Goal: Task Accomplishment & Management: Complete application form

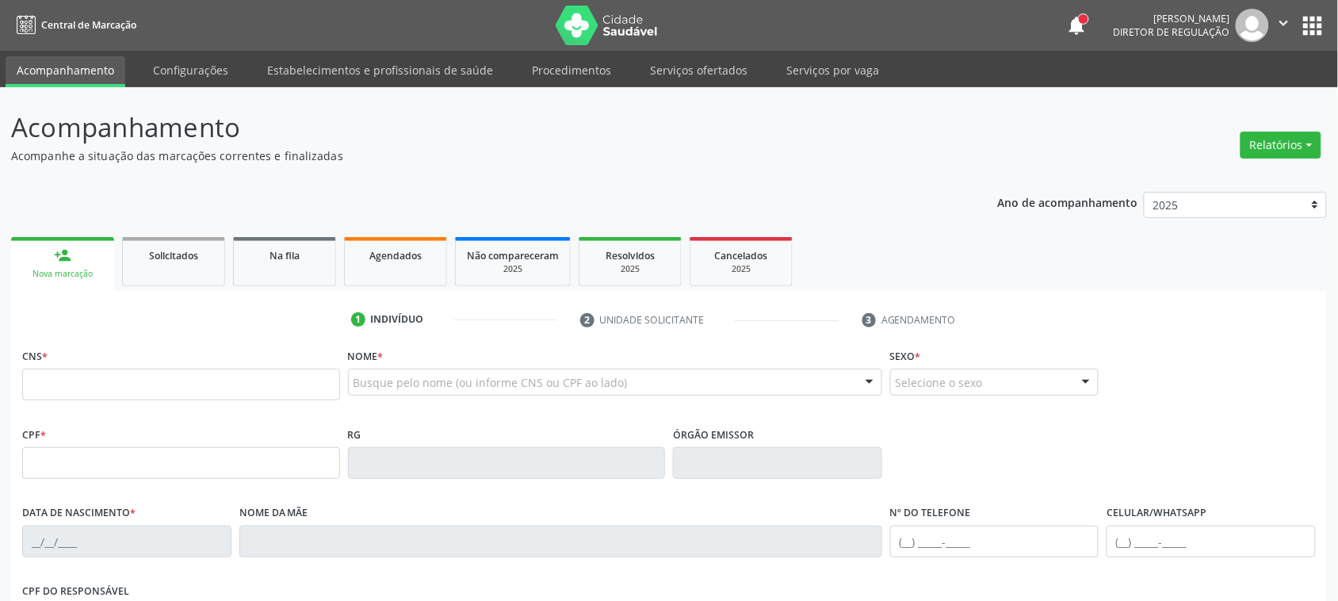
click at [1302, 36] on button "apps" at bounding box center [1313, 26] width 28 height 28
type input "[PERSON_NAME]"
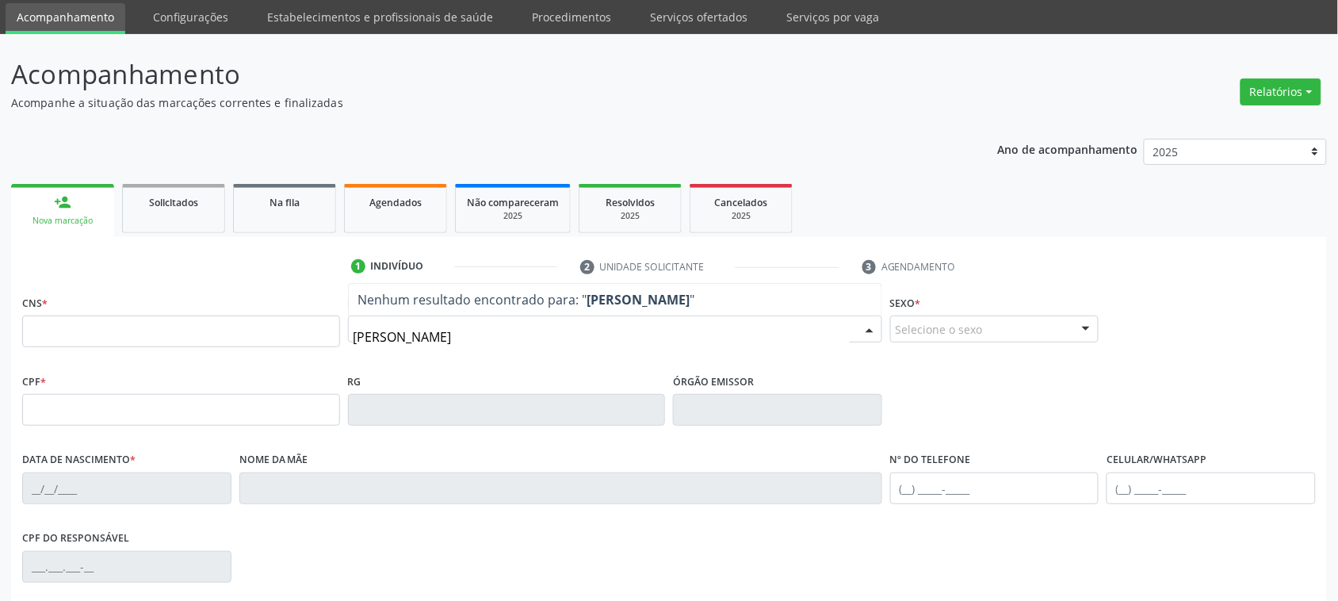
scroll to position [99, 0]
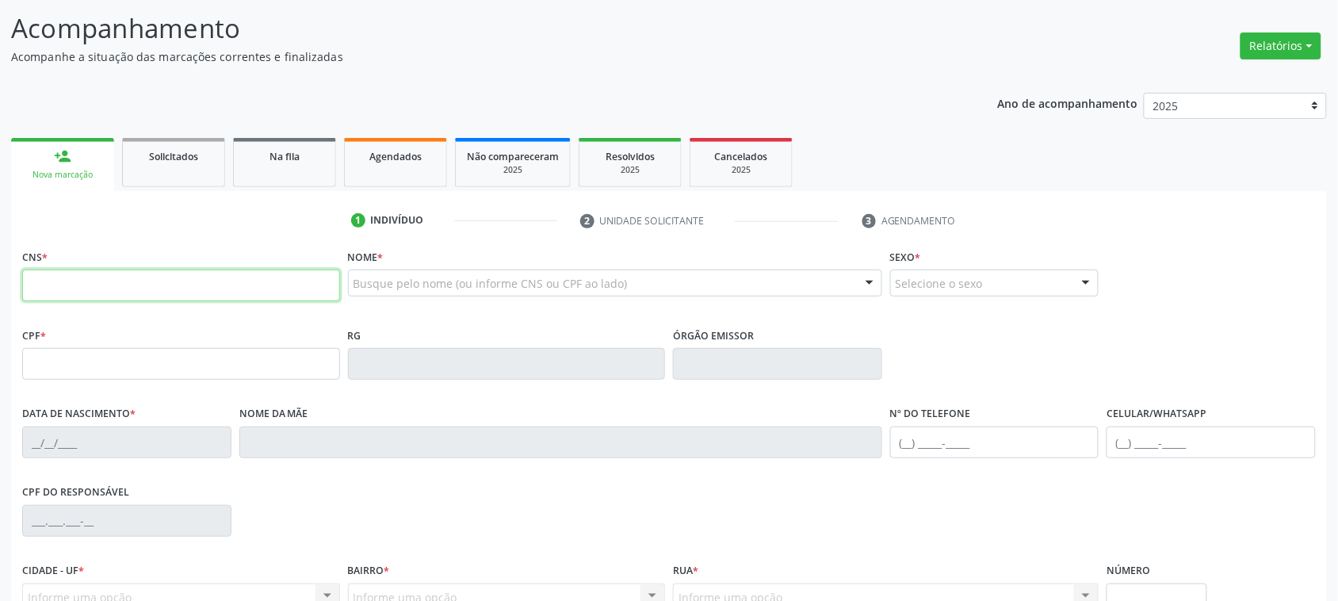
click at [206, 293] on input "text" at bounding box center [181, 285] width 318 height 32
paste input "700 6089 0390 4469"
type input "700 6089 0390 4469"
type input "092.919.534-58"
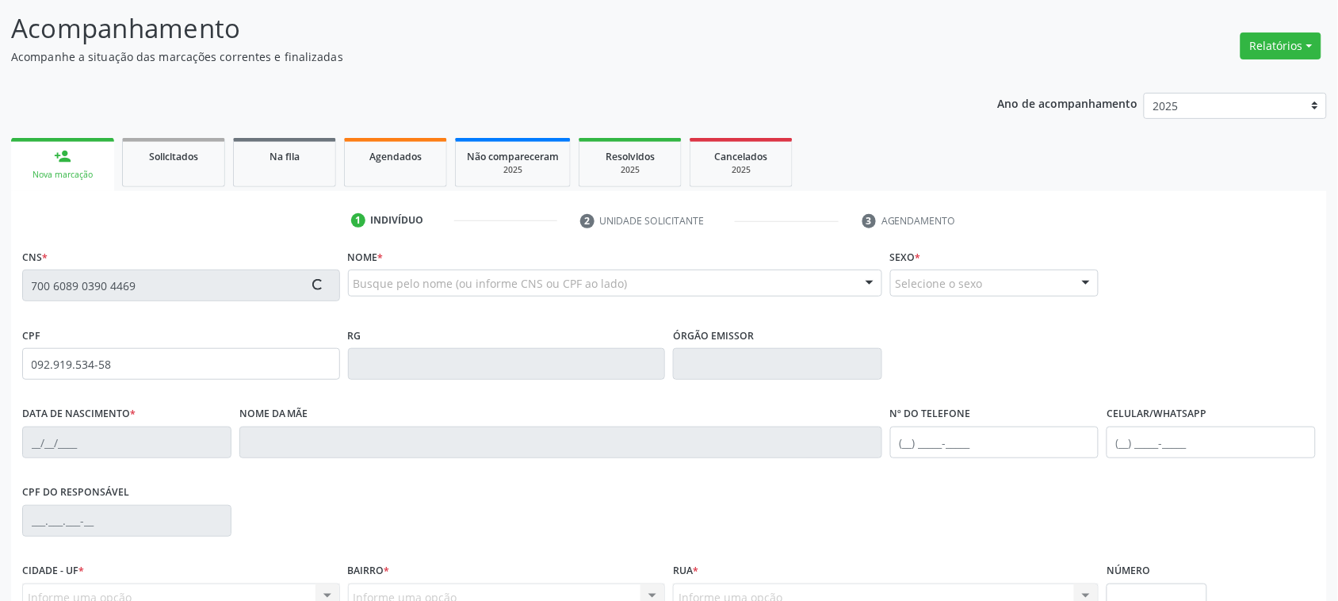
type input "[DATE]"
type input "[PERSON_NAME]"
type input "[PHONE_NUMBER]"
type input "728.920.994-04"
type input "19"
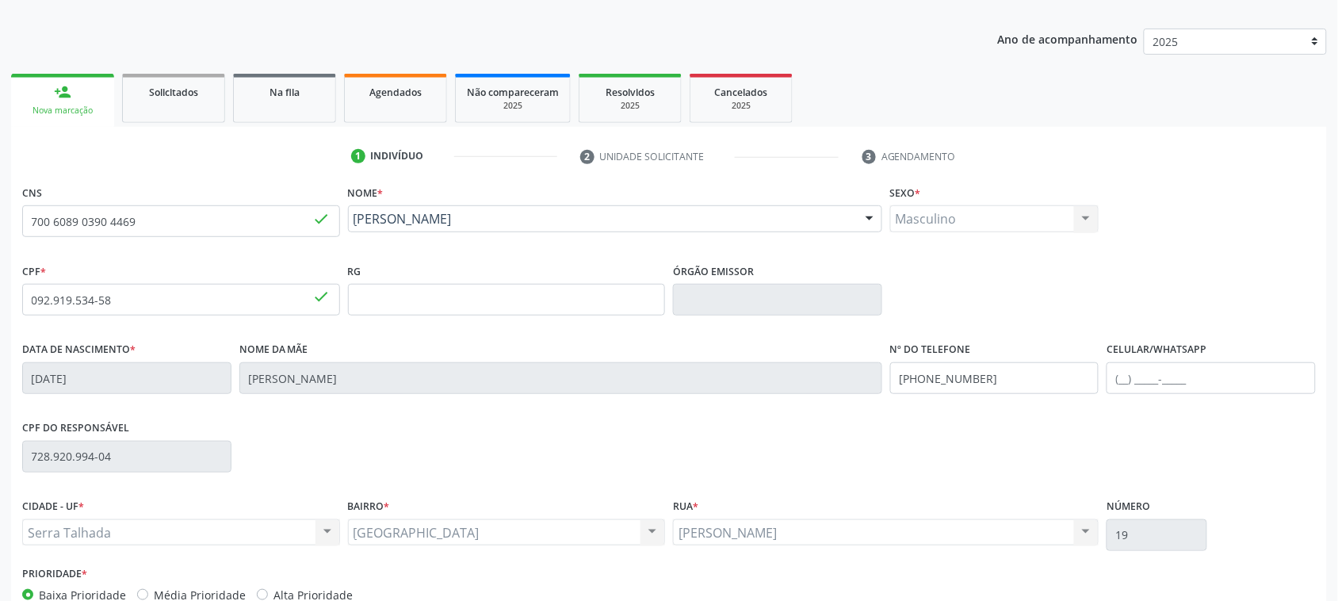
scroll to position [198, 0]
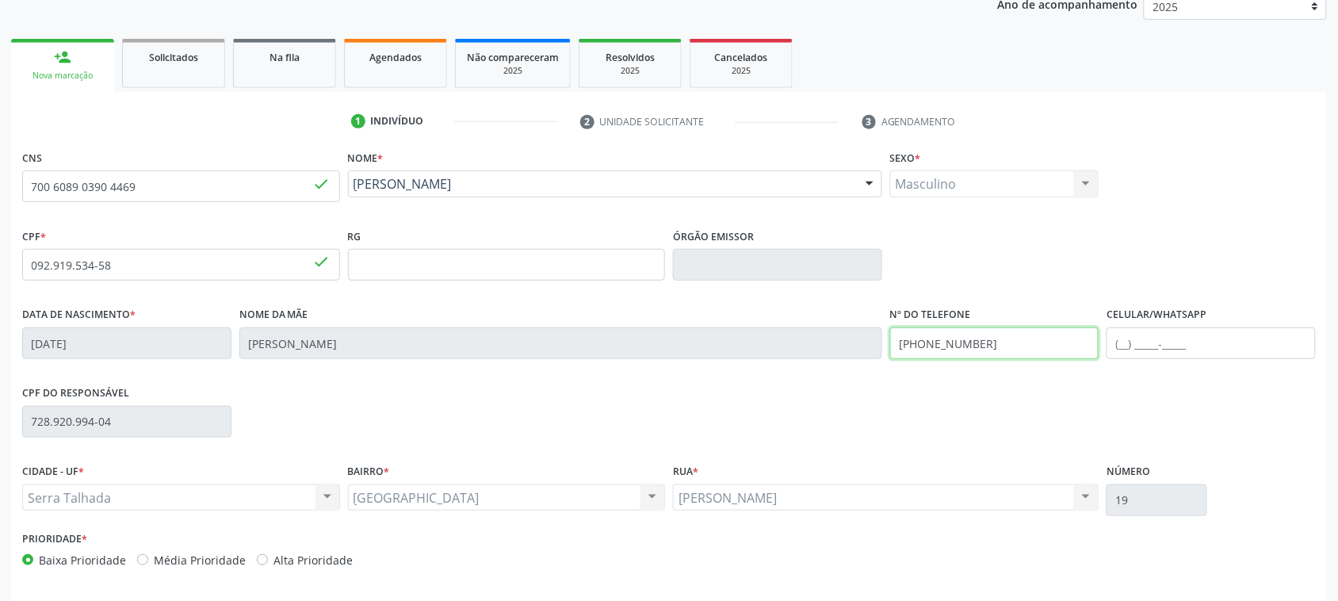
click at [996, 331] on input "[PHONE_NUMBER]" at bounding box center [994, 343] width 209 height 32
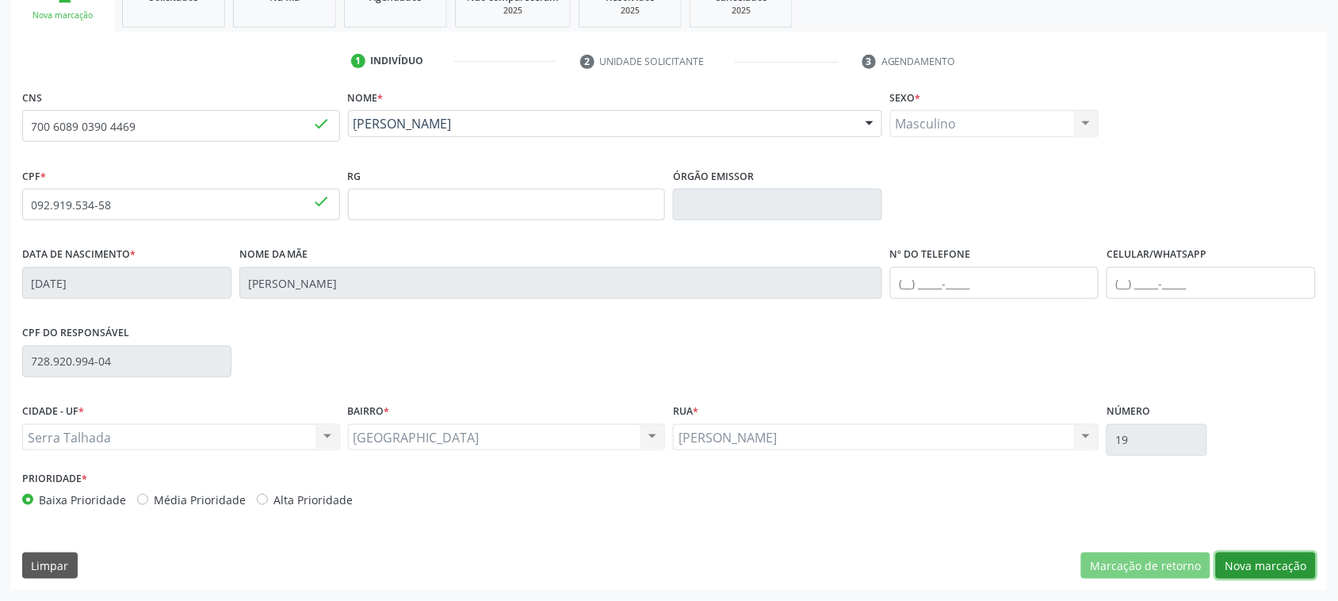
click at [1256, 561] on button "Nova marcação" at bounding box center [1266, 565] width 100 height 27
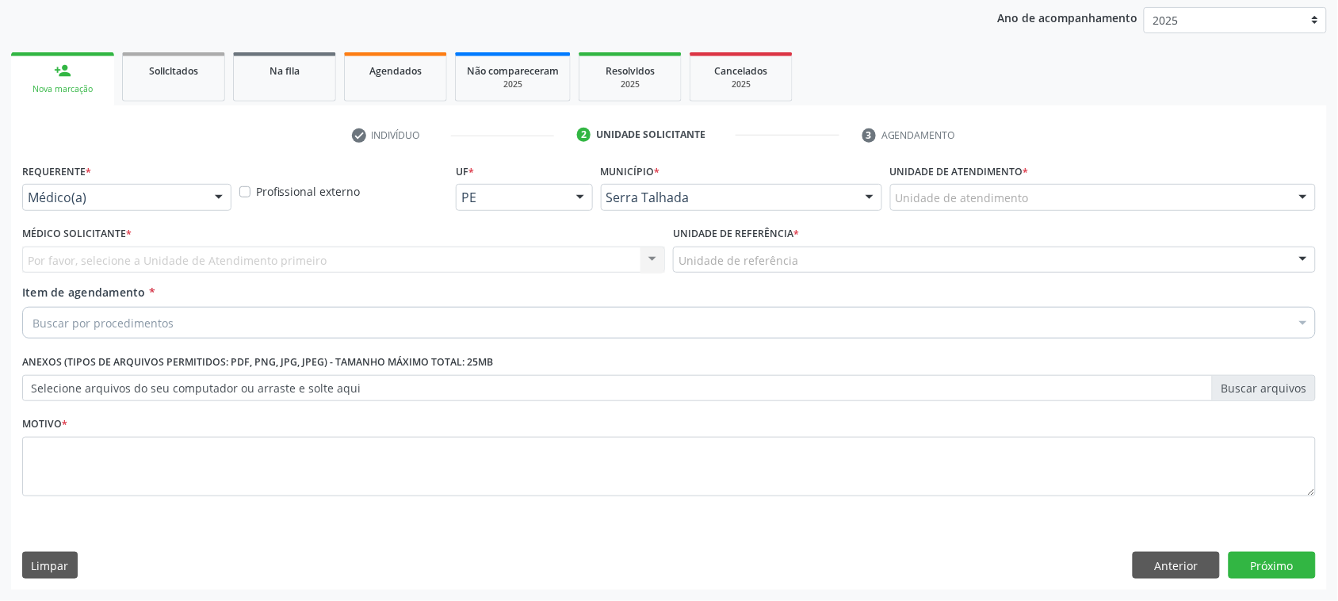
scroll to position [184, 0]
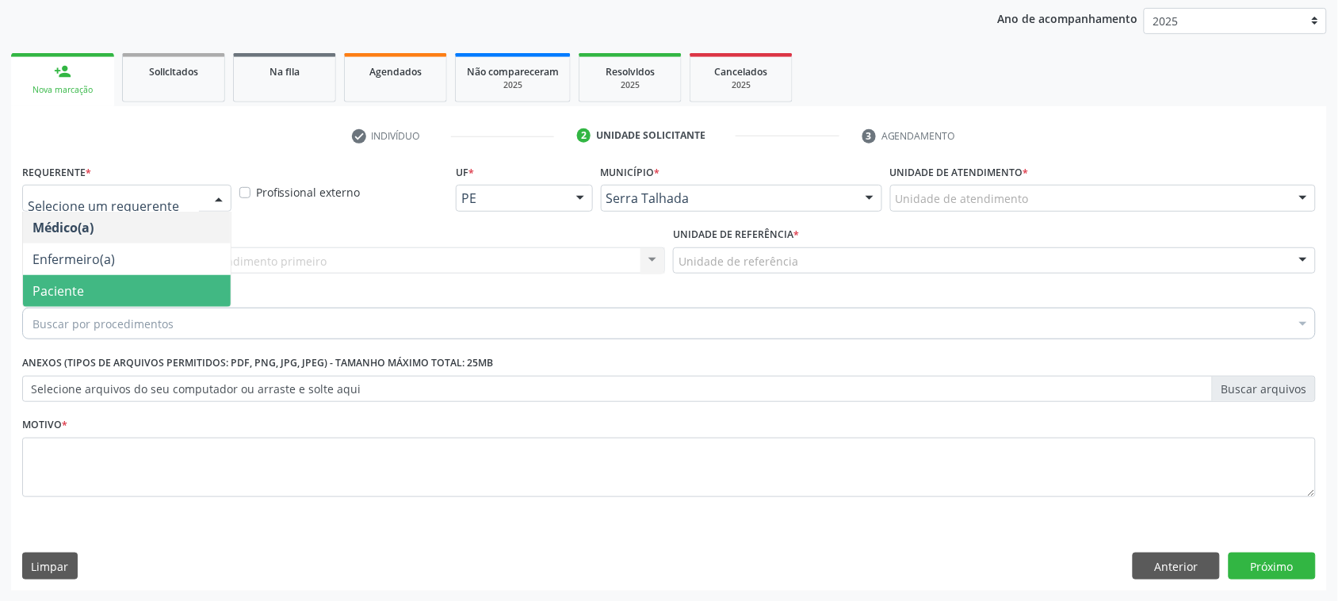
click at [108, 290] on span "Paciente" at bounding box center [127, 291] width 208 height 32
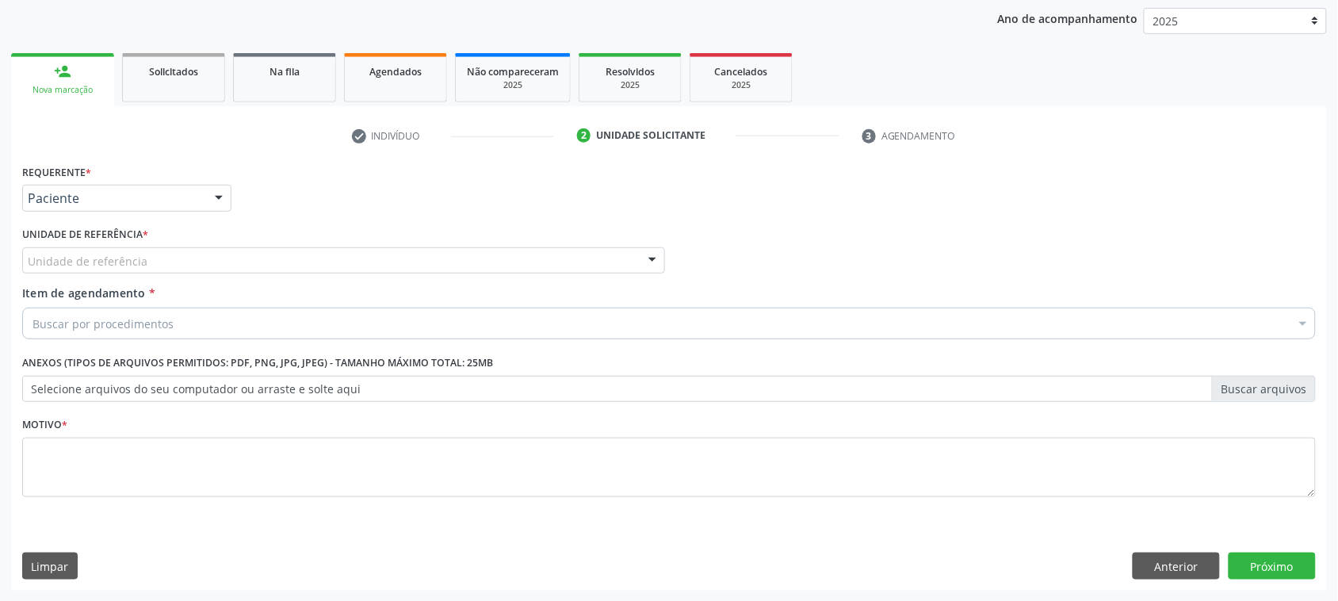
click at [113, 250] on div "Unidade de referência" at bounding box center [343, 260] width 643 height 27
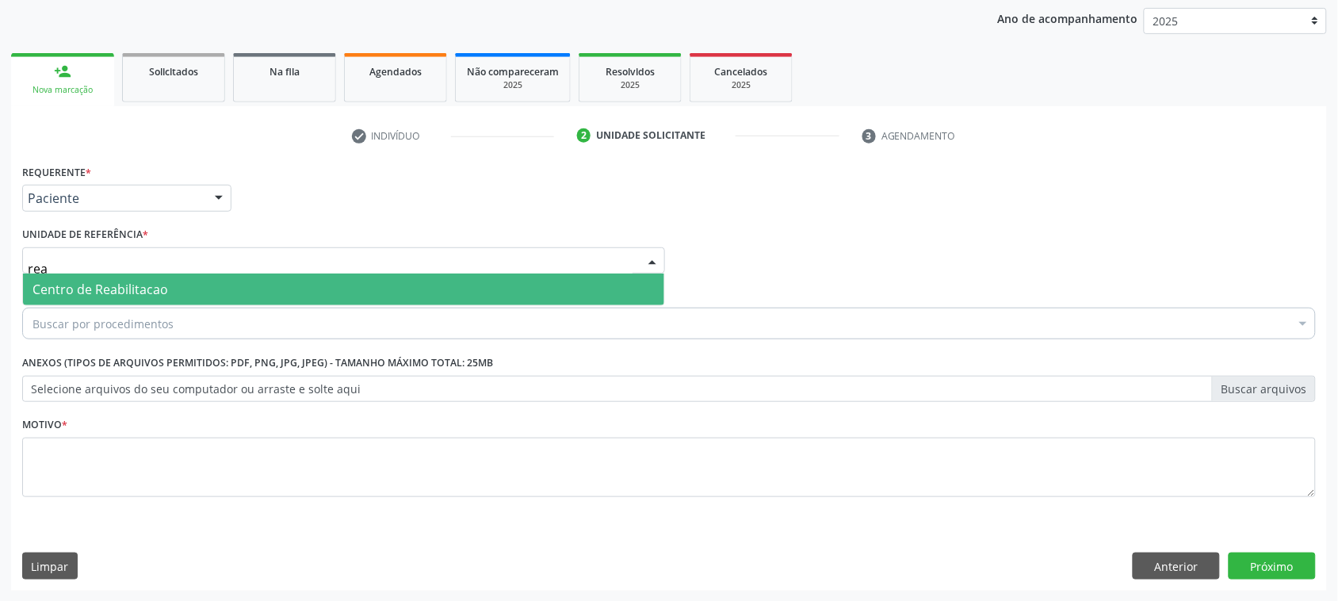
type input "reab"
click at [149, 295] on span "Centro de Reabilitacao" at bounding box center [100, 289] width 136 height 17
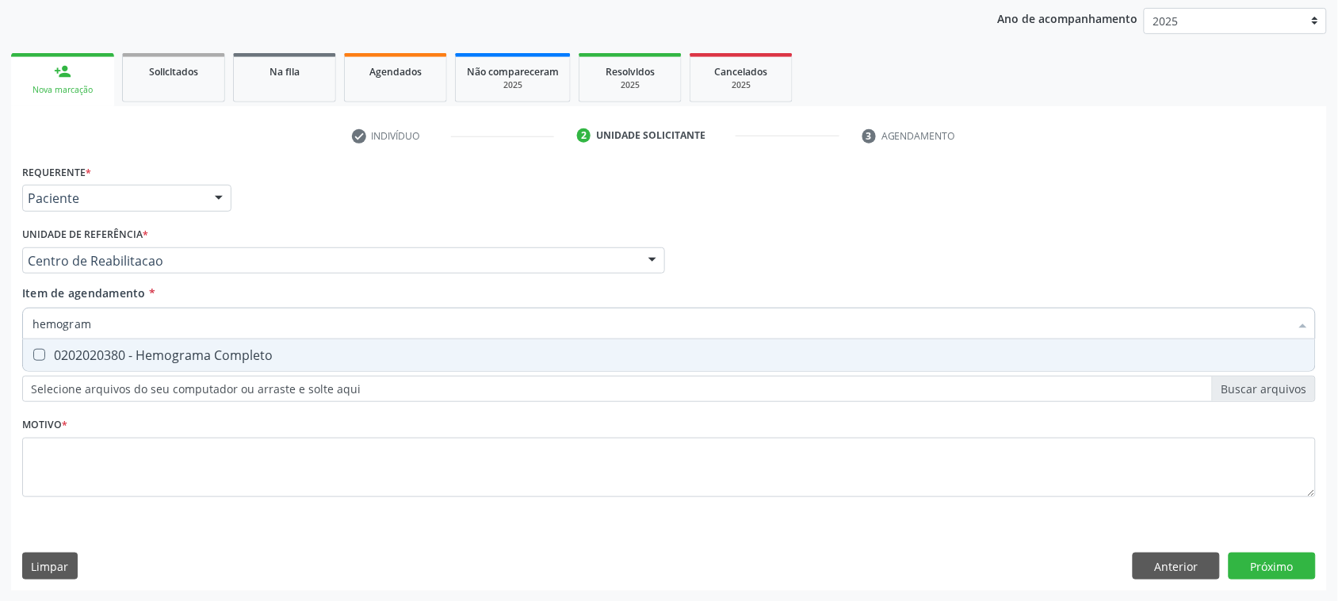
type input "hemograma"
click at [264, 359] on div "0202020380 - Hemograma Completo" at bounding box center [668, 355] width 1273 height 13
checkbox Completo "true"
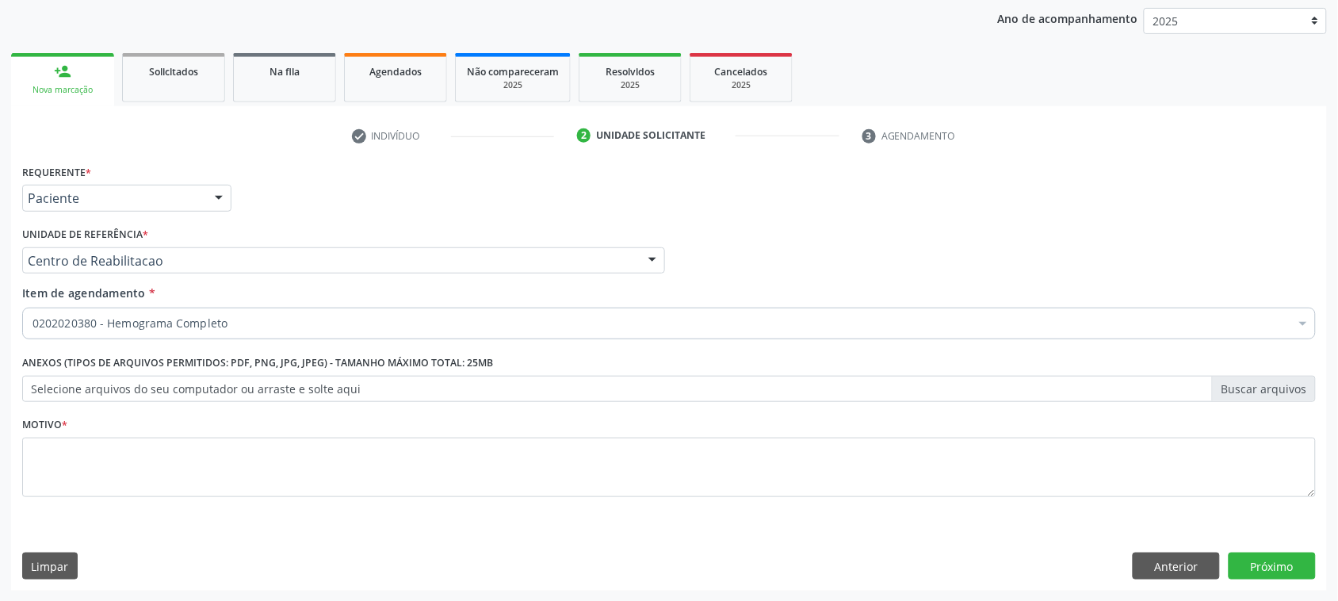
click at [190, 315] on div "0202020380 - Hemograma Completo" at bounding box center [668, 323] width 1293 height 32
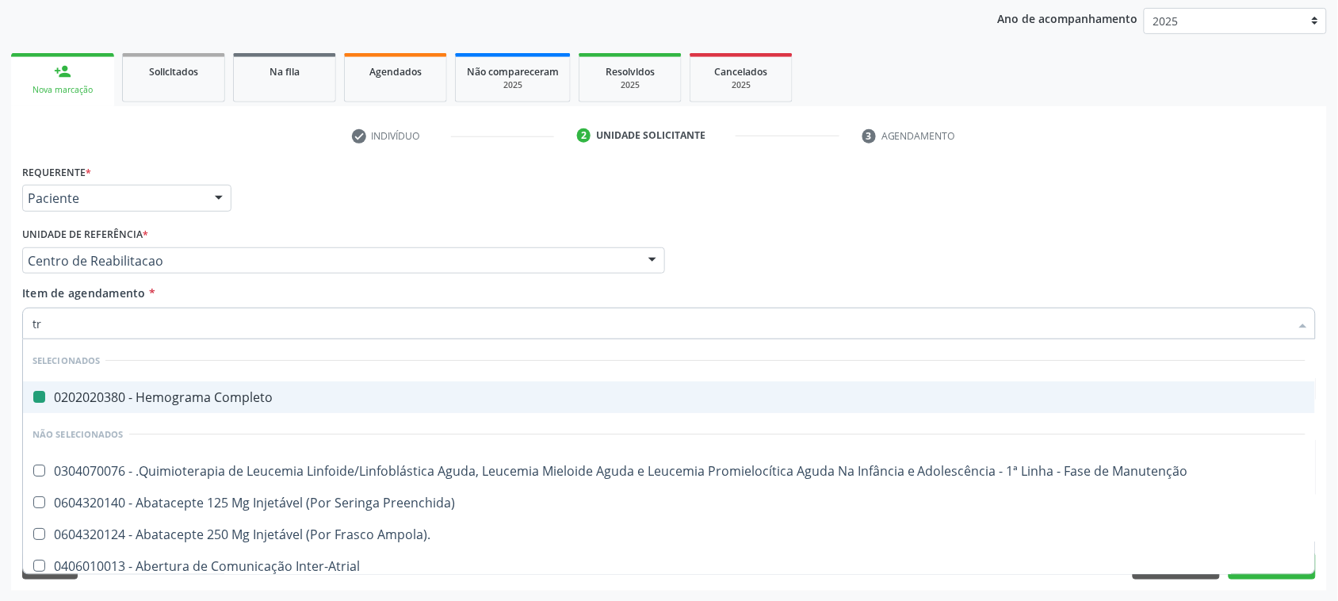
type input "tra"
checkbox Completo "false"
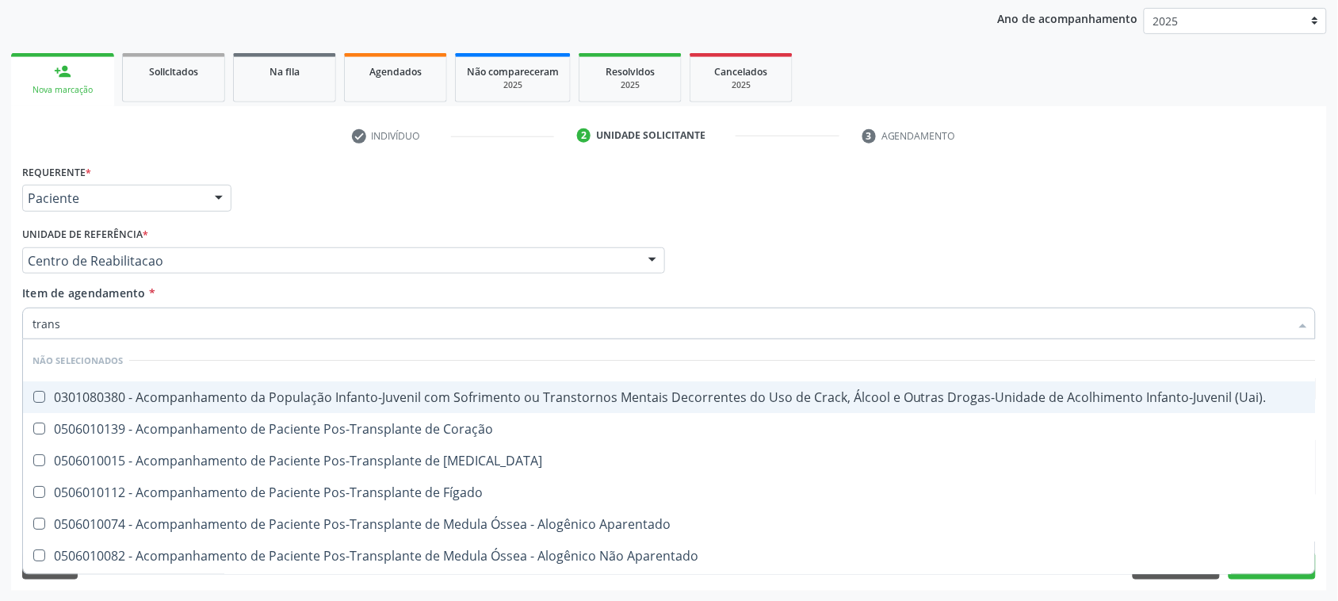
type input "transa"
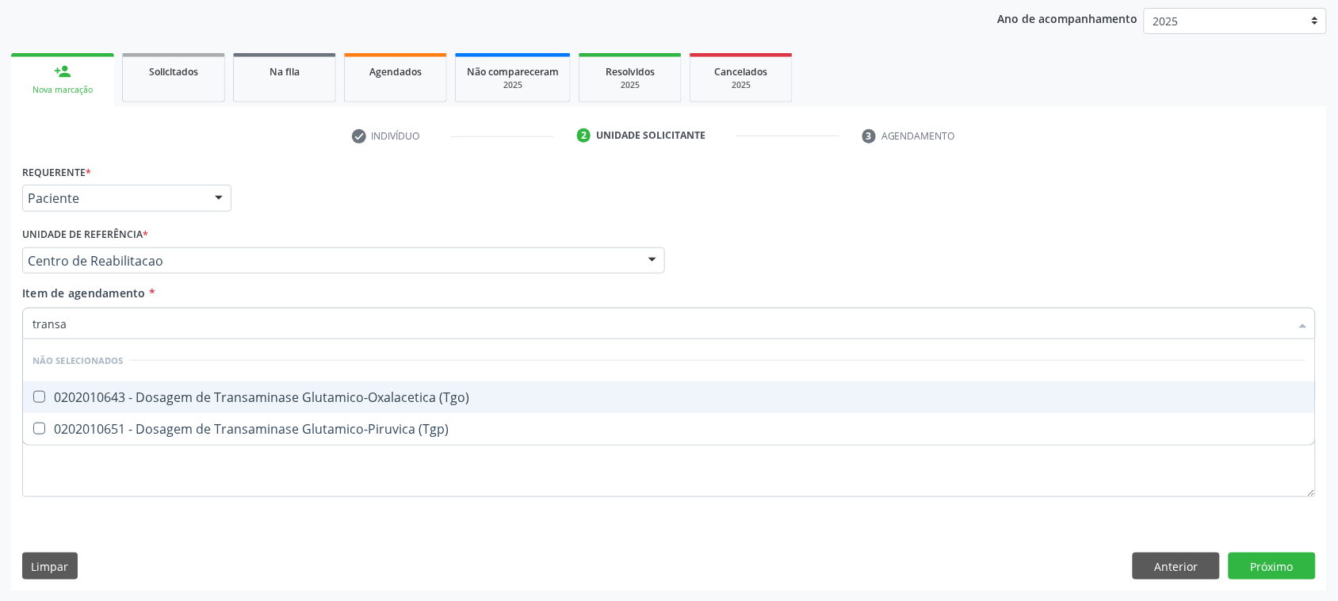
click at [247, 399] on div "0202010643 - Dosagem de Transaminase Glutamico-Oxalacetica (Tgo)" at bounding box center [668, 397] width 1273 height 13
checkbox \(Tgo\) "true"
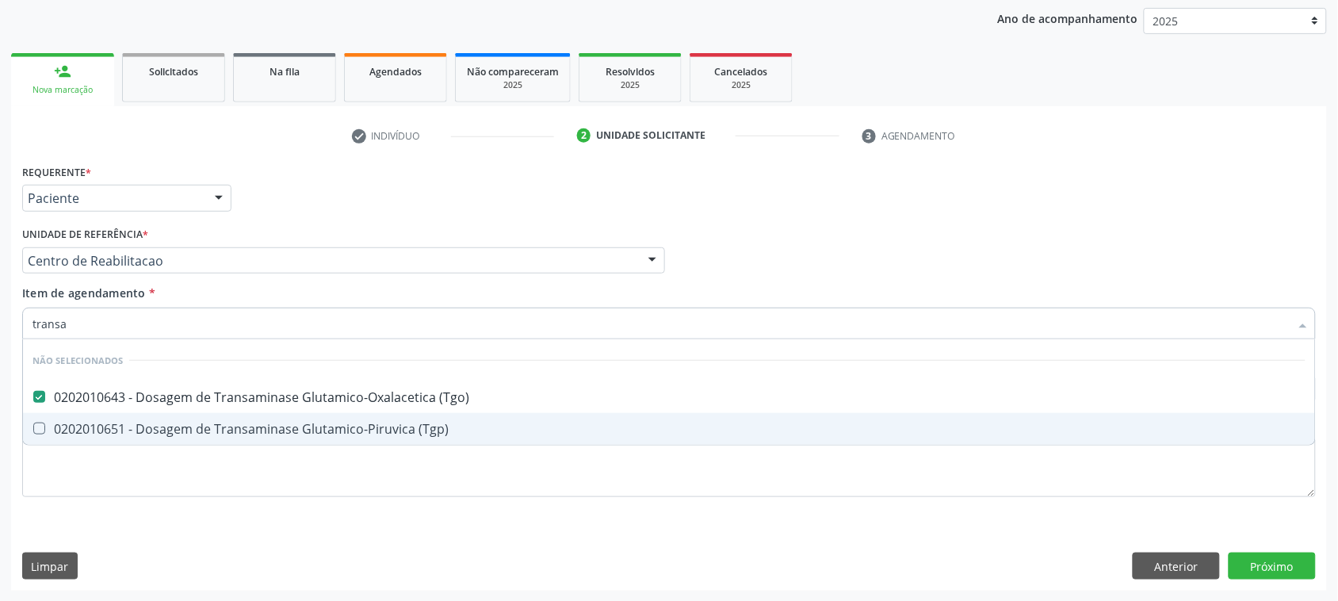
drag, startPoint x: 244, startPoint y: 420, endPoint x: 240, endPoint y: 430, distance: 10.3
click at [240, 430] on div "0202010651 - Dosagem de Transaminase Glutamico-Piruvica (Tgp)" at bounding box center [668, 428] width 1273 height 13
checkbox \(Tgp\) "true"
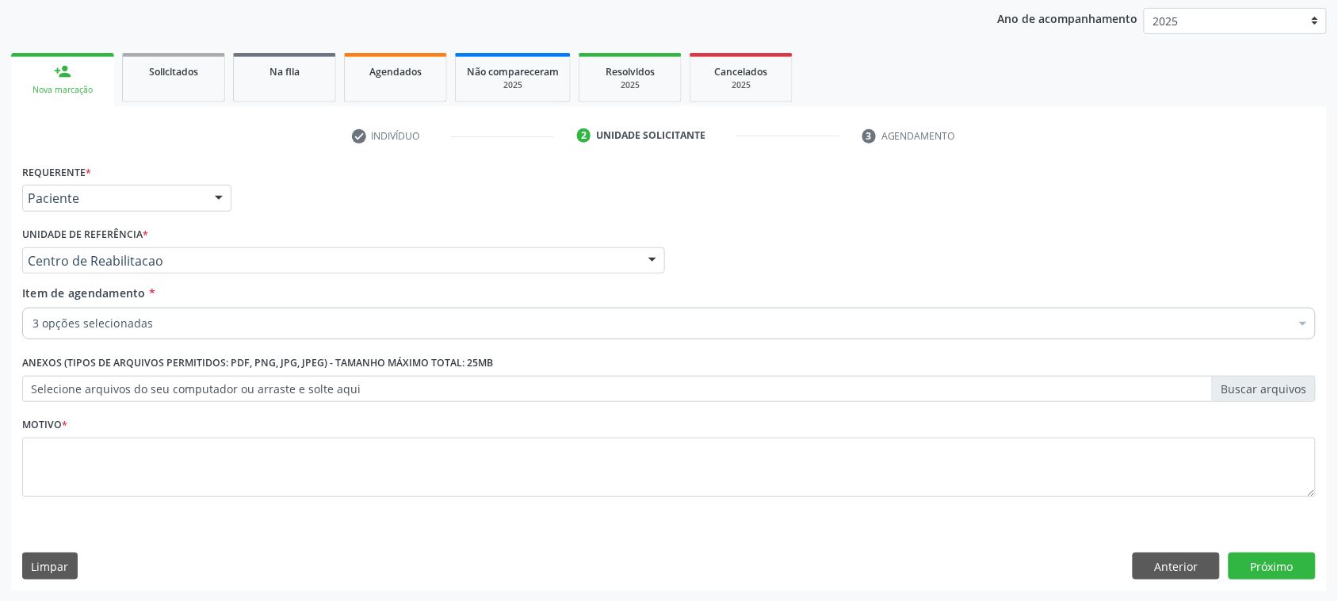
click at [274, 313] on div "3 opções selecionadas" at bounding box center [668, 323] width 1293 height 32
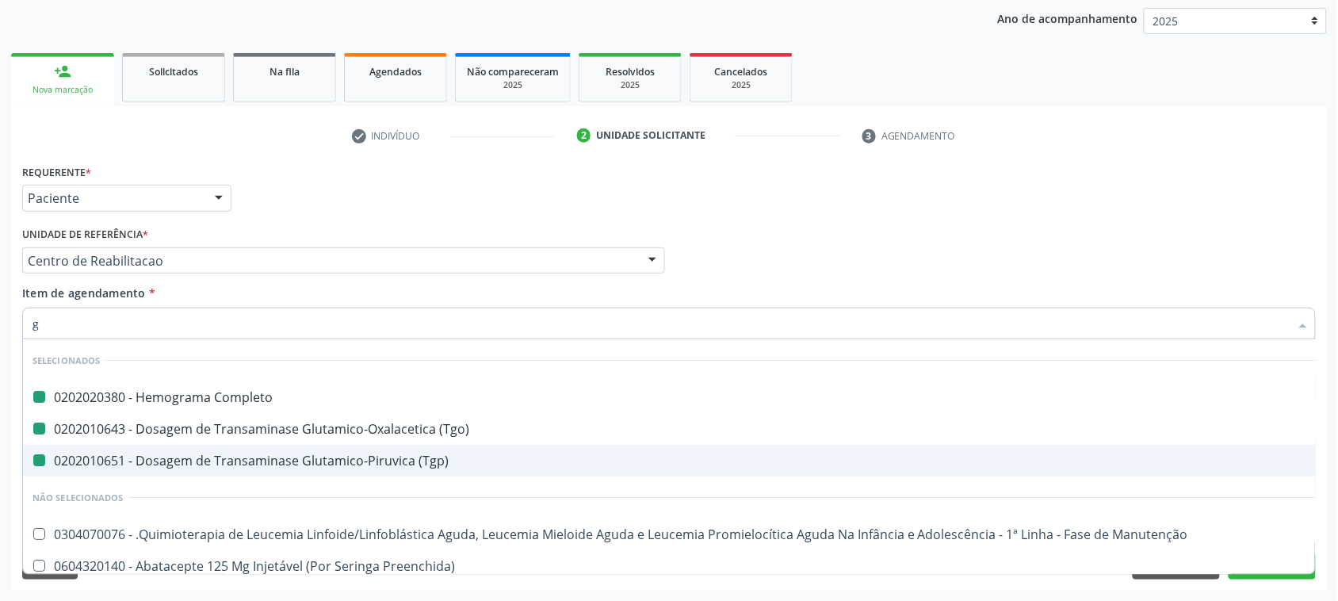
type input "ga"
checkbox Completo "false"
checkbox \(Tgo\) "false"
checkbox \(Tgp\) "false"
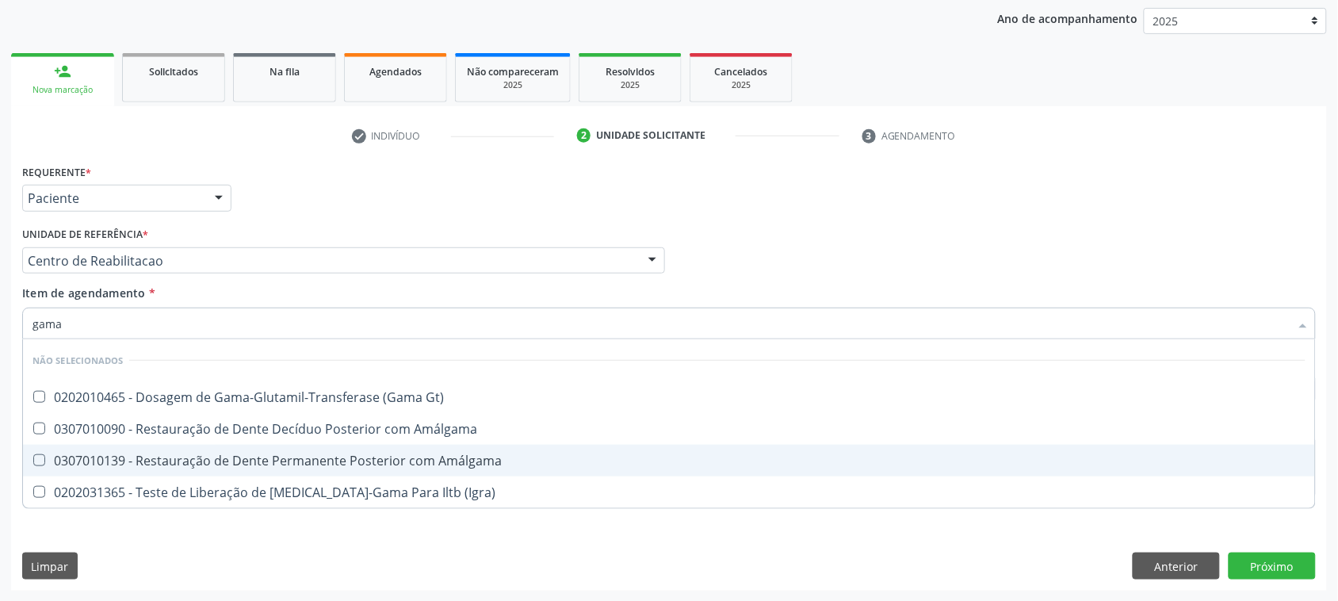
type input "gama g"
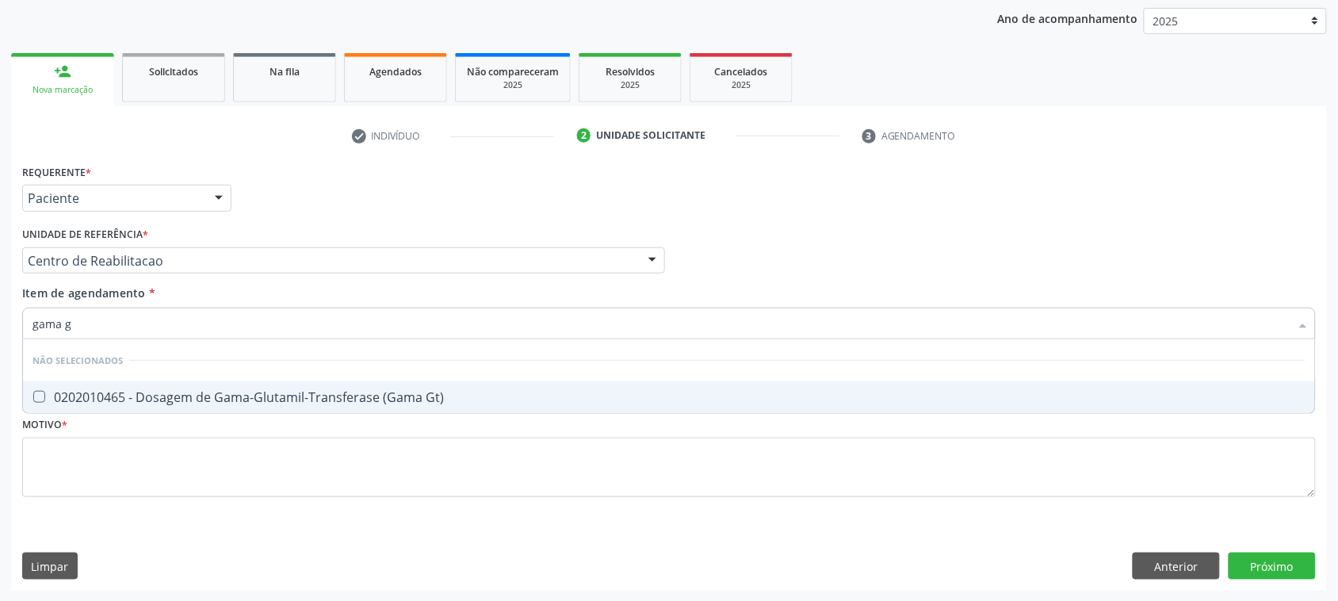
click at [486, 412] on span "0202010465 - Dosagem de Gama-Glutamil-Transferase (Gama Gt)" at bounding box center [669, 397] width 1292 height 32
checkbox Gt\) "true"
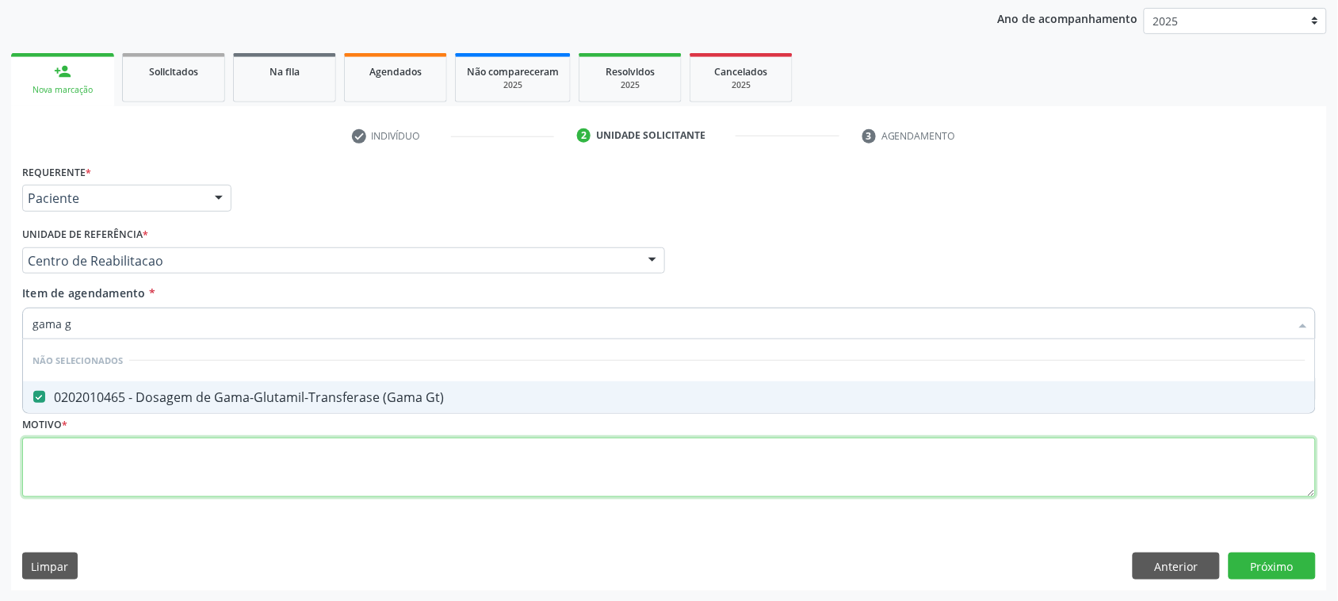
click at [170, 461] on div "Requerente * Paciente Médico(a) Enfermeiro(a) Paciente Nenhum resultado encontr…" at bounding box center [668, 339] width 1293 height 359
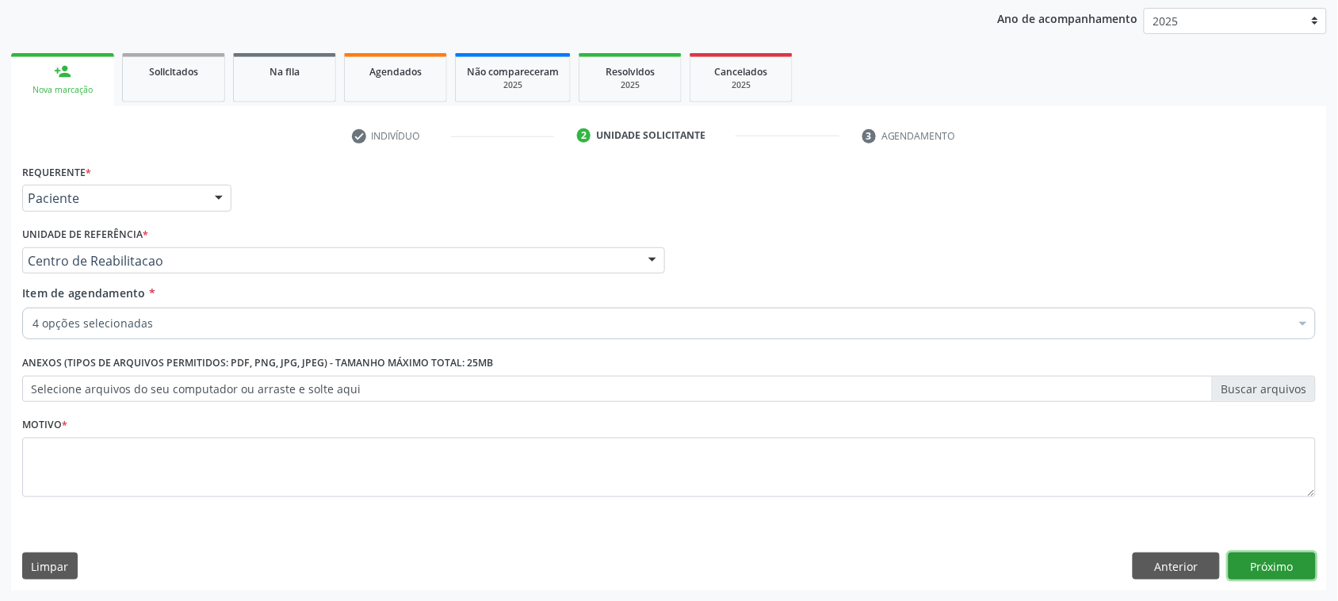
click at [1266, 568] on button "Próximo" at bounding box center [1271, 565] width 87 height 27
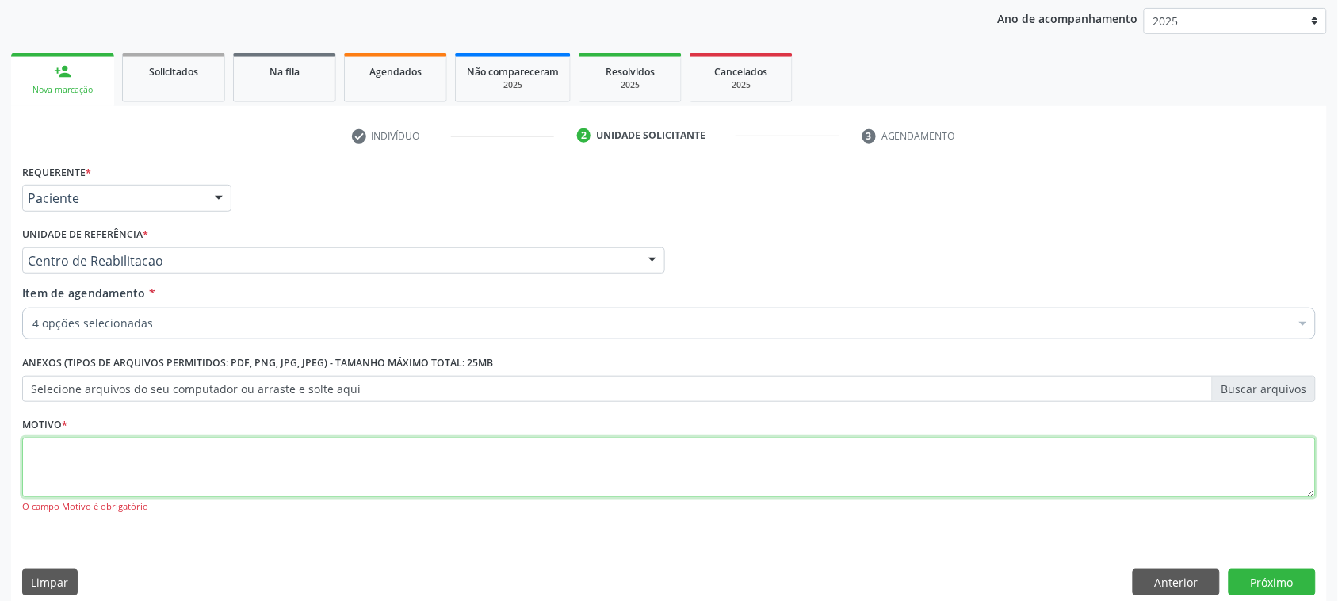
click at [265, 468] on textarea at bounding box center [668, 467] width 1293 height 60
type textarea "."
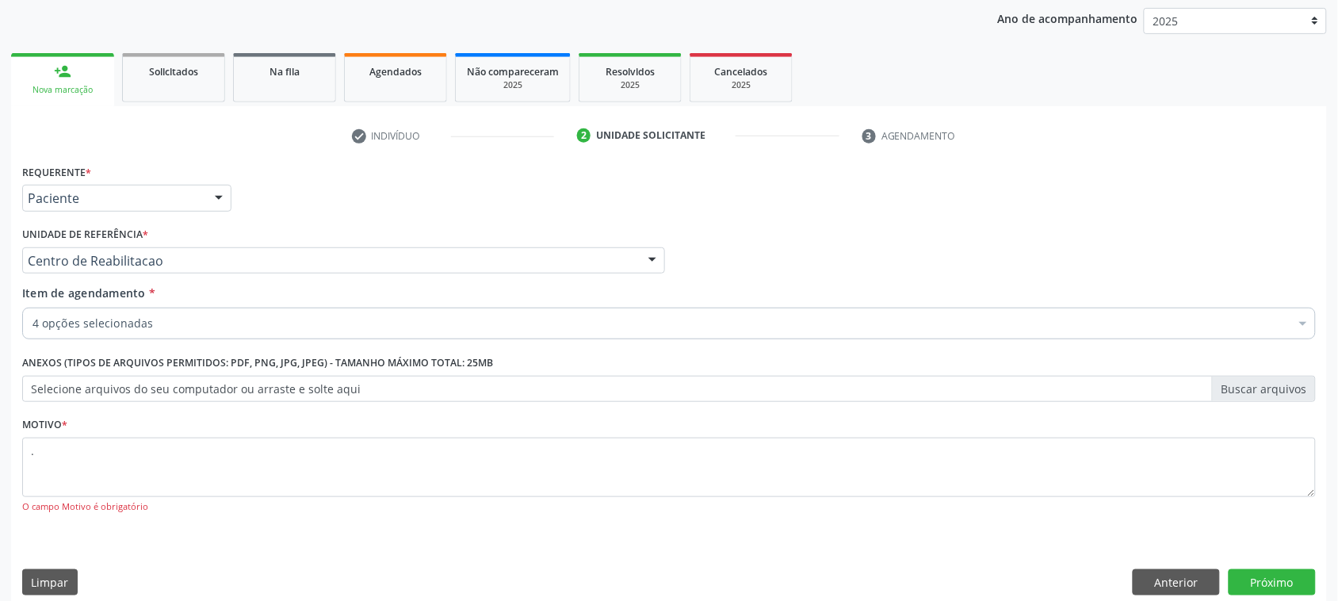
click at [1328, 592] on div "Acompanhamento Acompanhe a situação das marcações correntes e finalizadas Relat…" at bounding box center [669, 260] width 1338 height 714
click at [1308, 587] on button "Próximo" at bounding box center [1271, 582] width 87 height 27
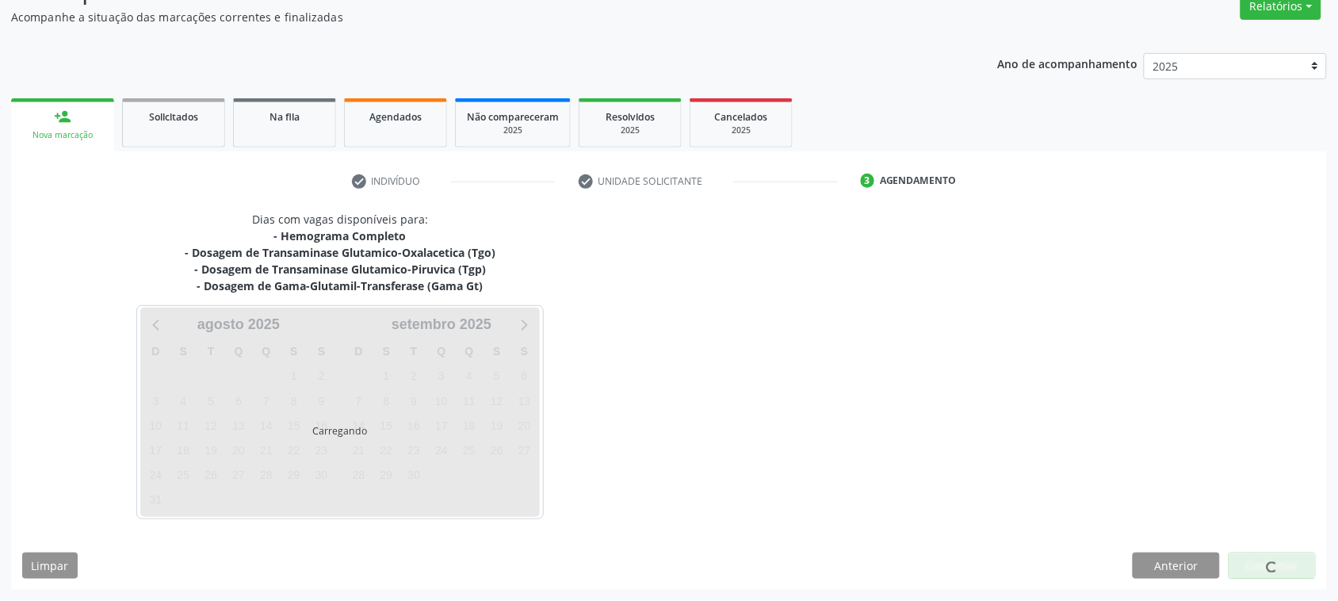
scroll to position [139, 0]
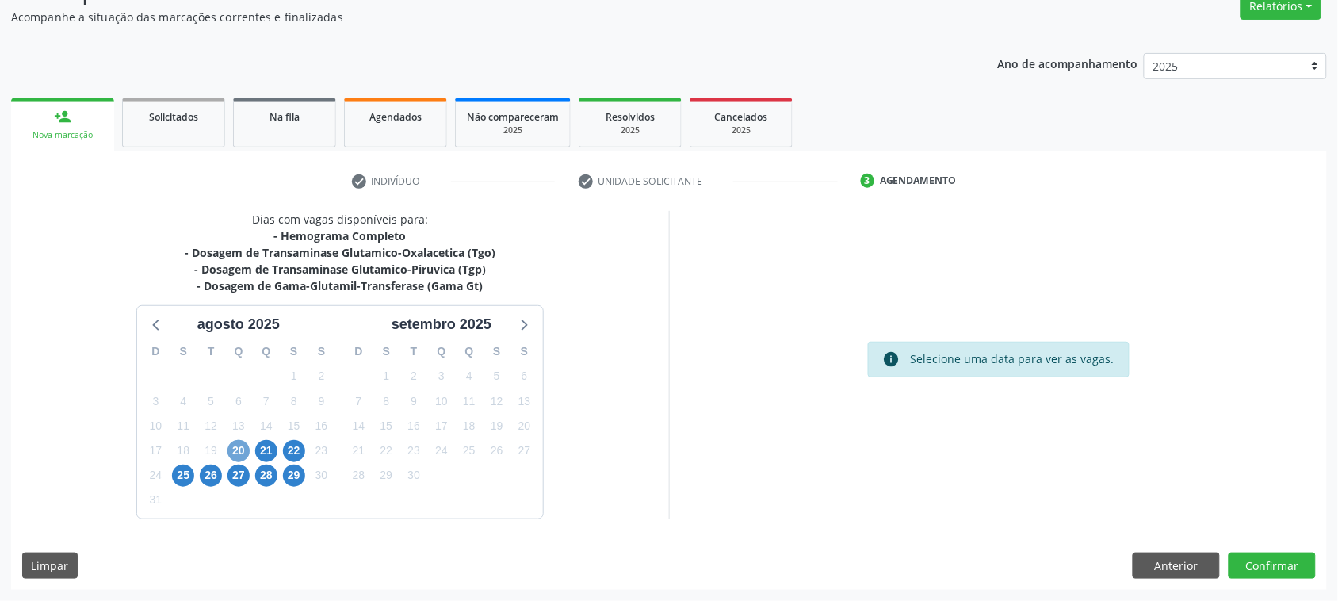
click at [235, 456] on span "20" at bounding box center [238, 451] width 22 height 22
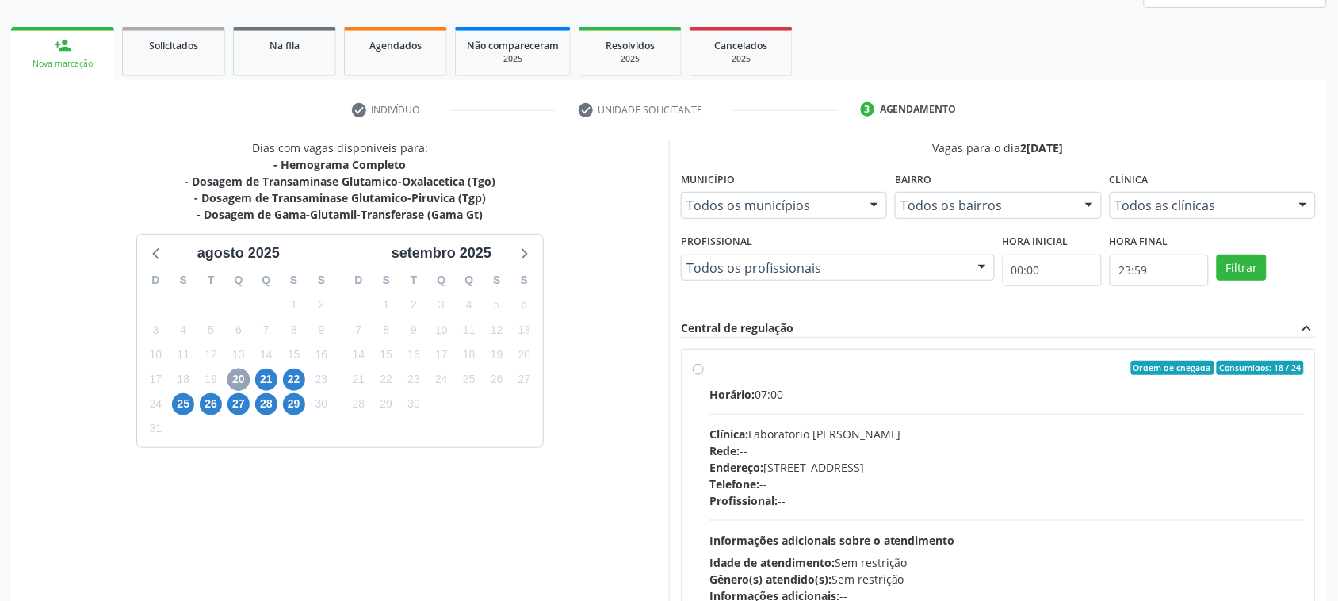
scroll to position [318, 0]
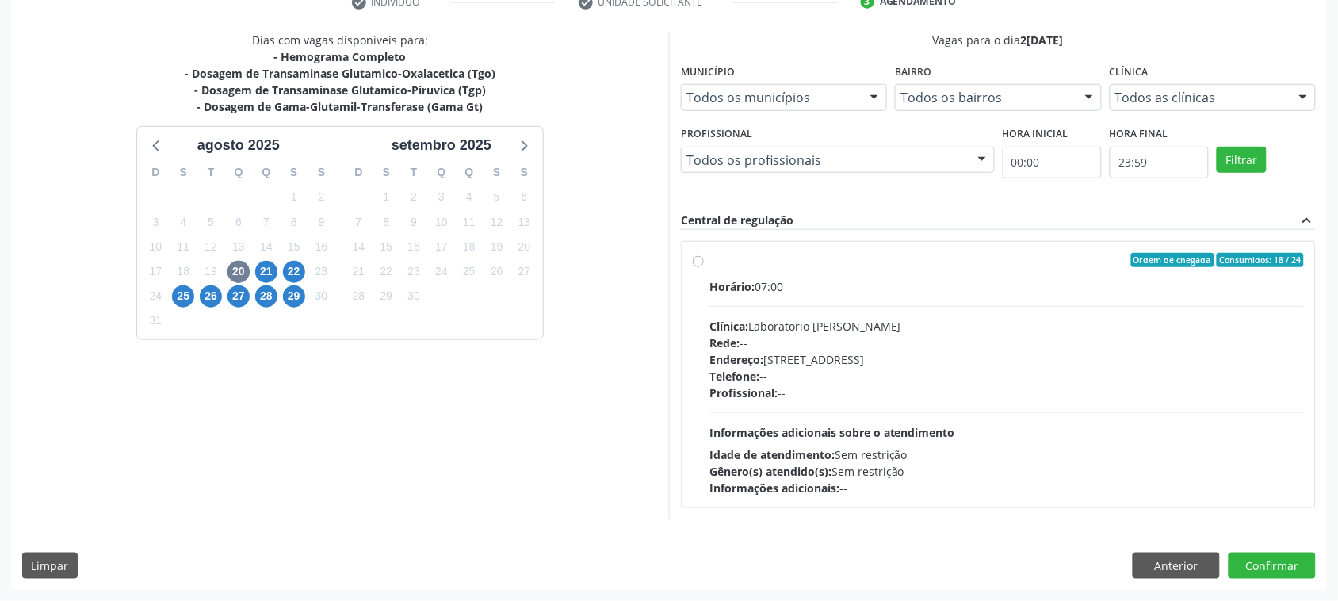
click at [901, 353] on div "Endereço: [STREET_ADDRESS]" at bounding box center [1006, 359] width 594 height 17
click at [704, 267] on input "Ordem de chegada Consumidos: 18 / 24 Horário: 07:00 Clínica: Laboratorio [PERSO…" at bounding box center [698, 260] width 11 height 14
radio input "true"
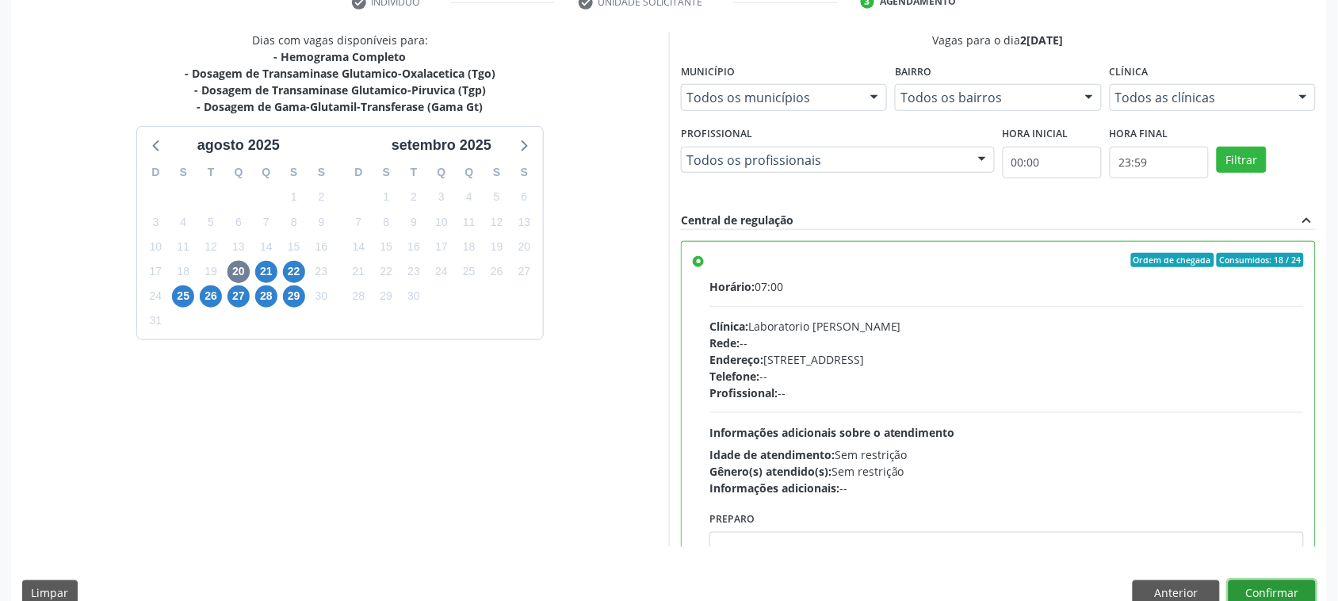
click at [1309, 593] on button "Confirmar" at bounding box center [1271, 593] width 87 height 27
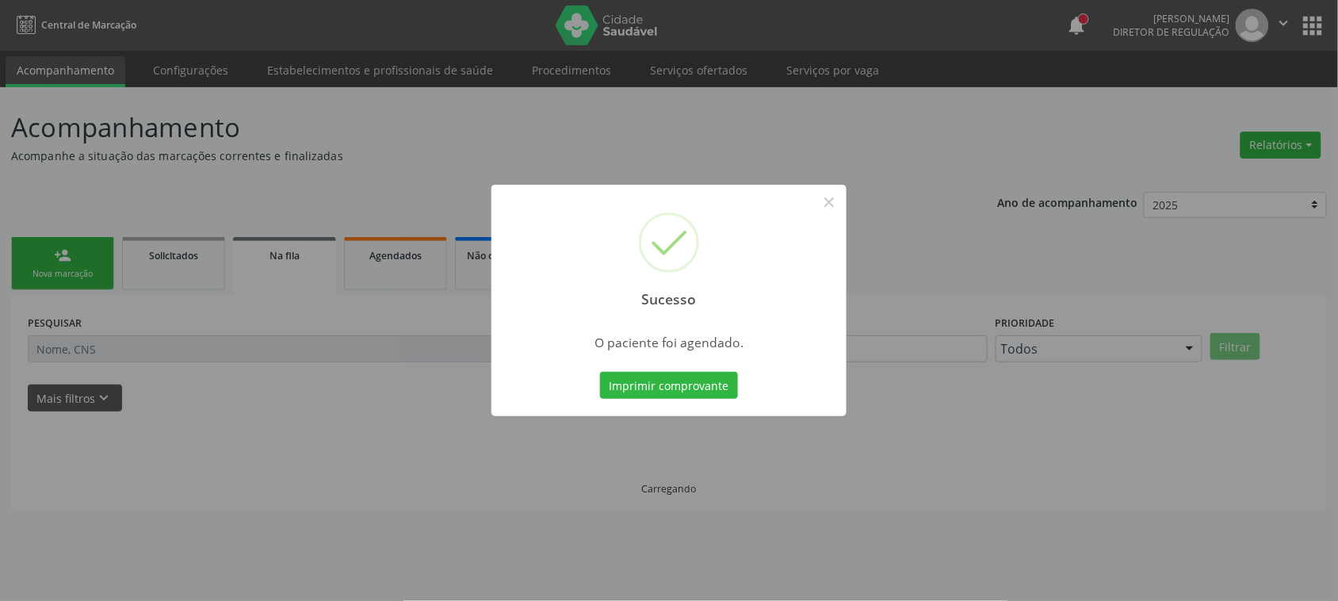
scroll to position [0, 0]
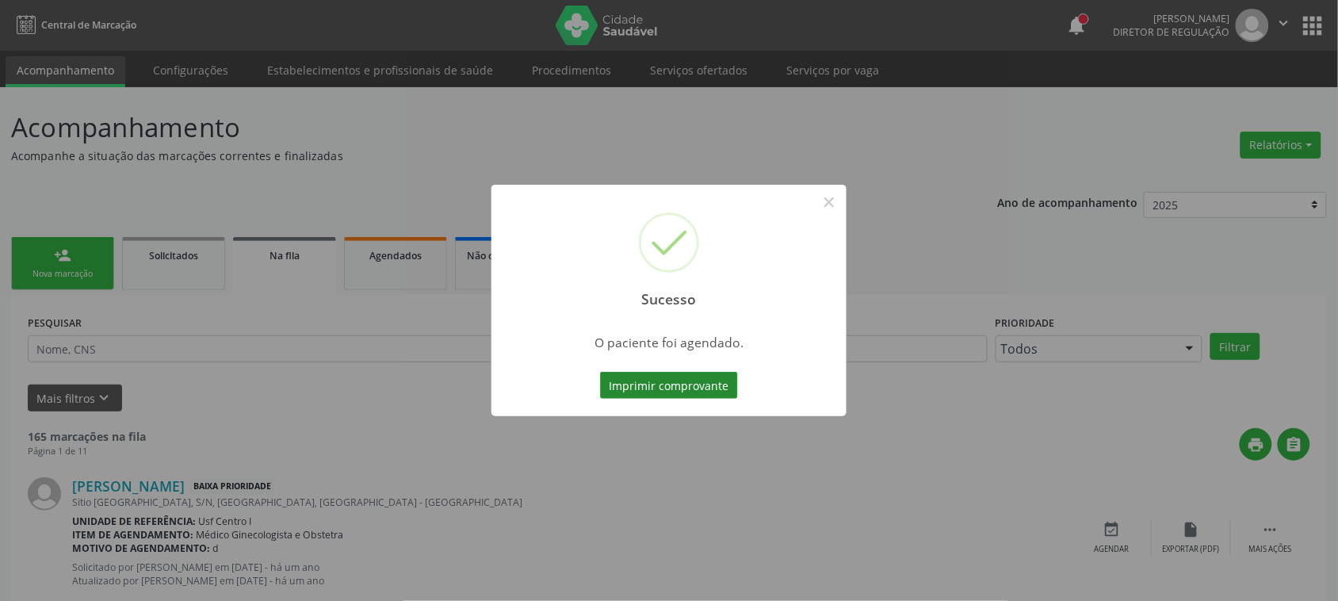
click at [682, 381] on button "Imprimir comprovante" at bounding box center [669, 385] width 138 height 27
